Goal: Check status

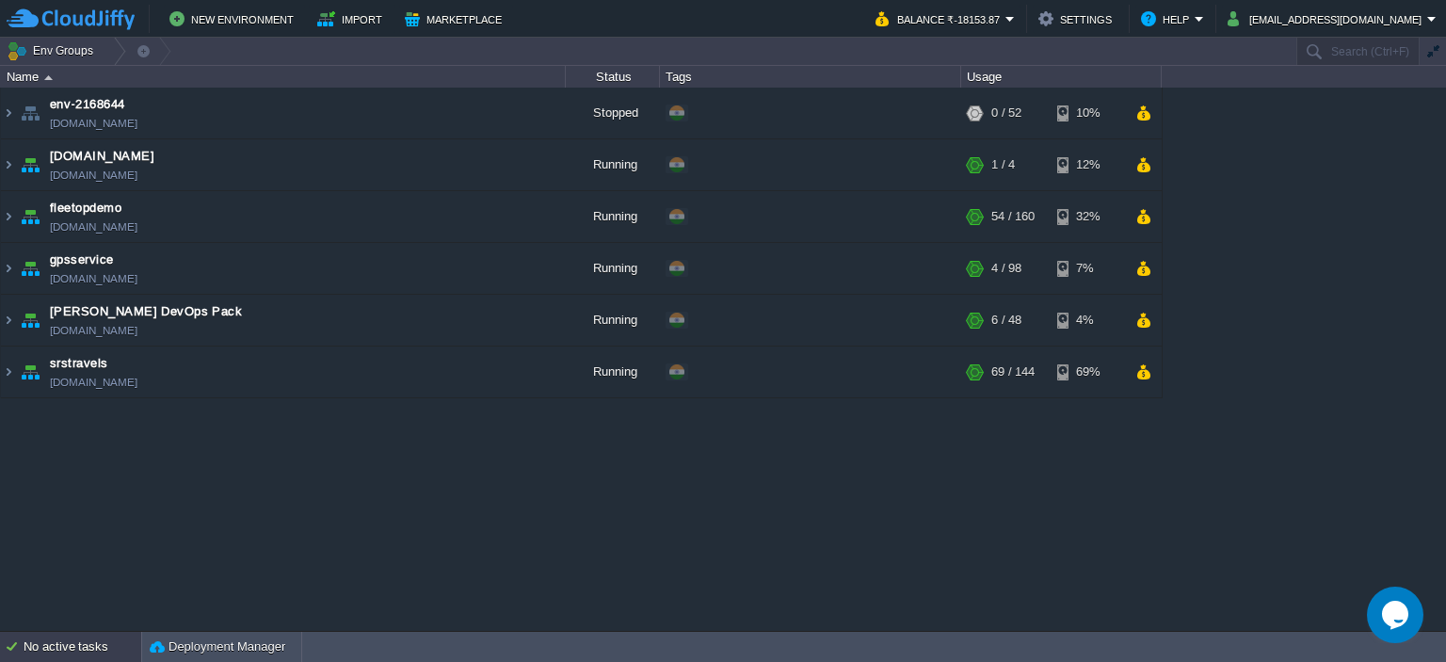
click at [83, 639] on div "No active tasks" at bounding box center [83, 647] width 118 height 30
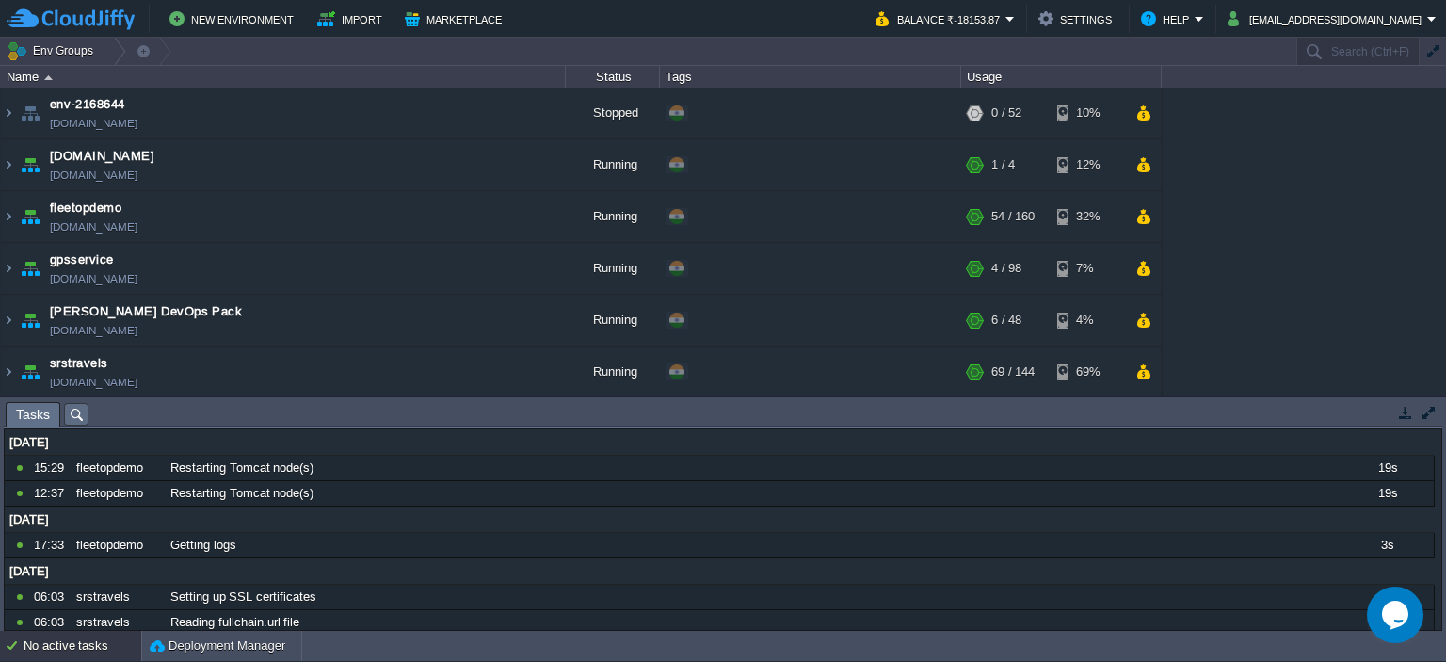
click at [83, 639] on div "No active tasks" at bounding box center [83, 646] width 118 height 30
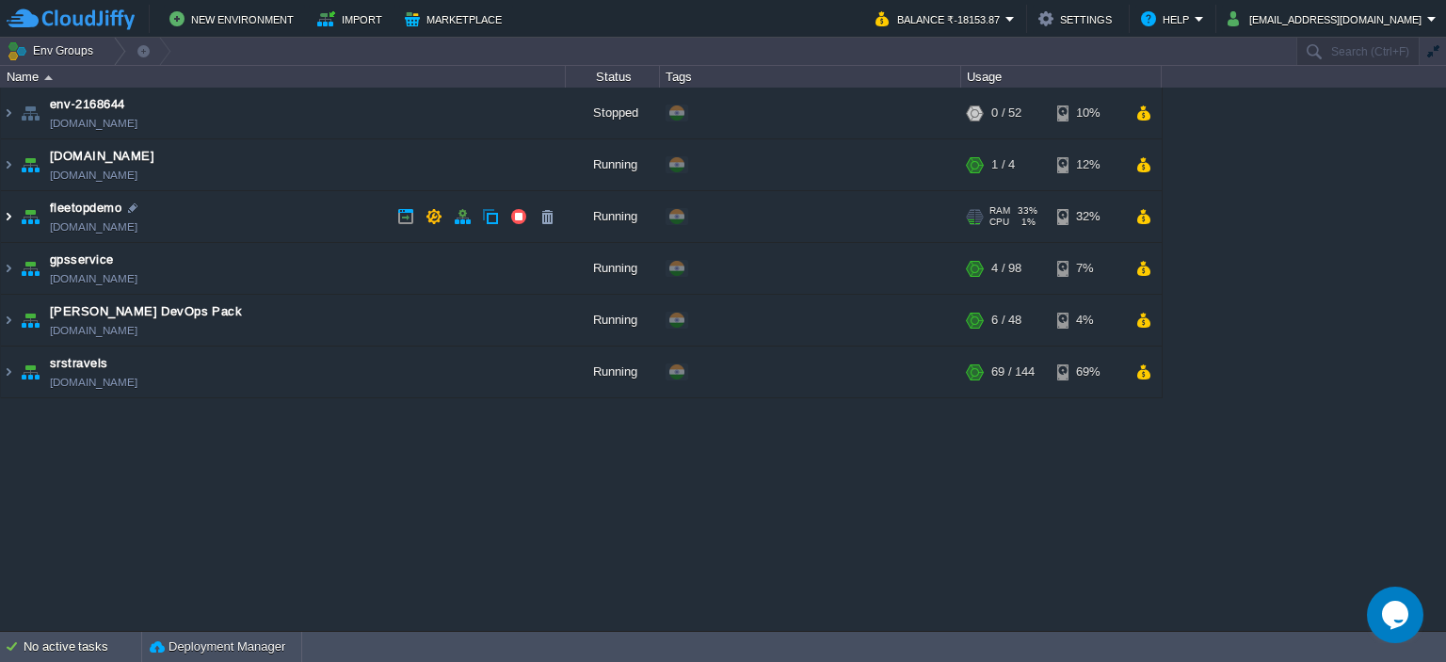
click at [6, 218] on img at bounding box center [8, 216] width 15 height 51
click at [1, 218] on img at bounding box center [8, 216] width 15 height 51
